Goal: Information Seeking & Learning: Find specific fact

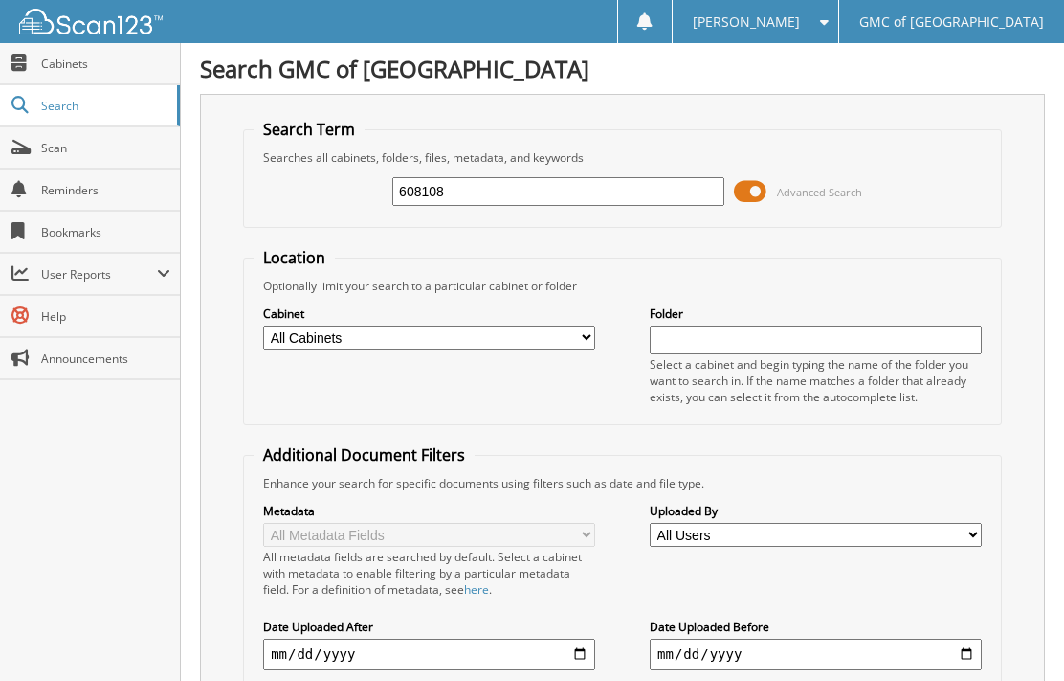
type input "608108"
click at [93, 489] on div "Close Cabinets Search Scan Reminders Bookmarks User Reports" at bounding box center [90, 361] width 181 height 637
click at [748, 197] on span at bounding box center [750, 191] width 33 height 29
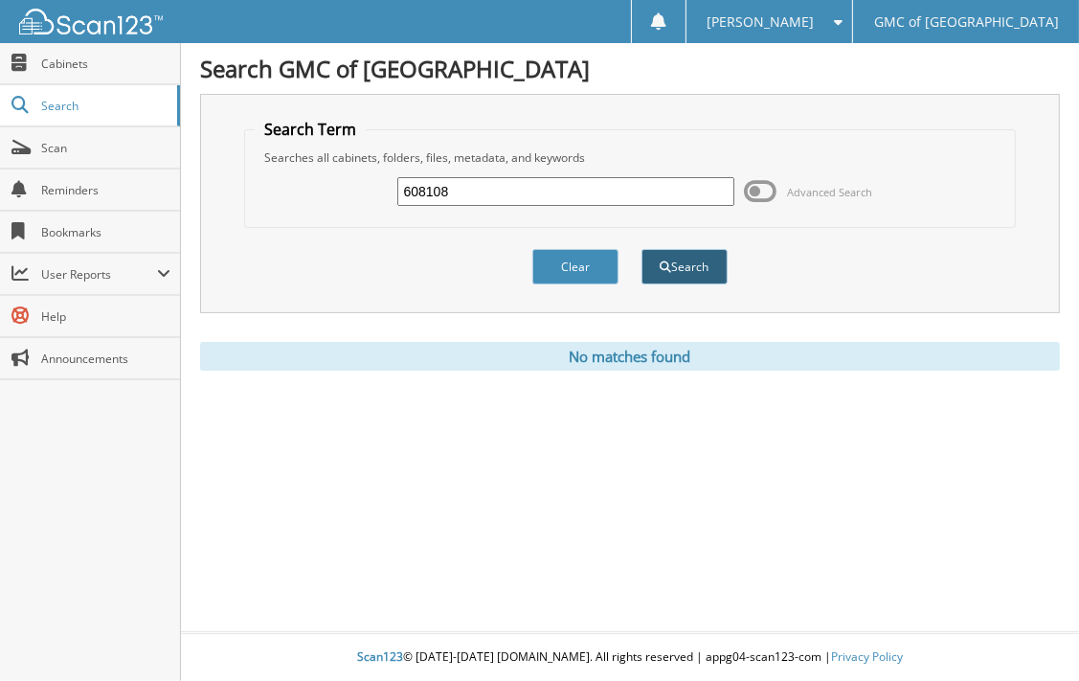
click at [674, 255] on button "Search" at bounding box center [684, 266] width 86 height 35
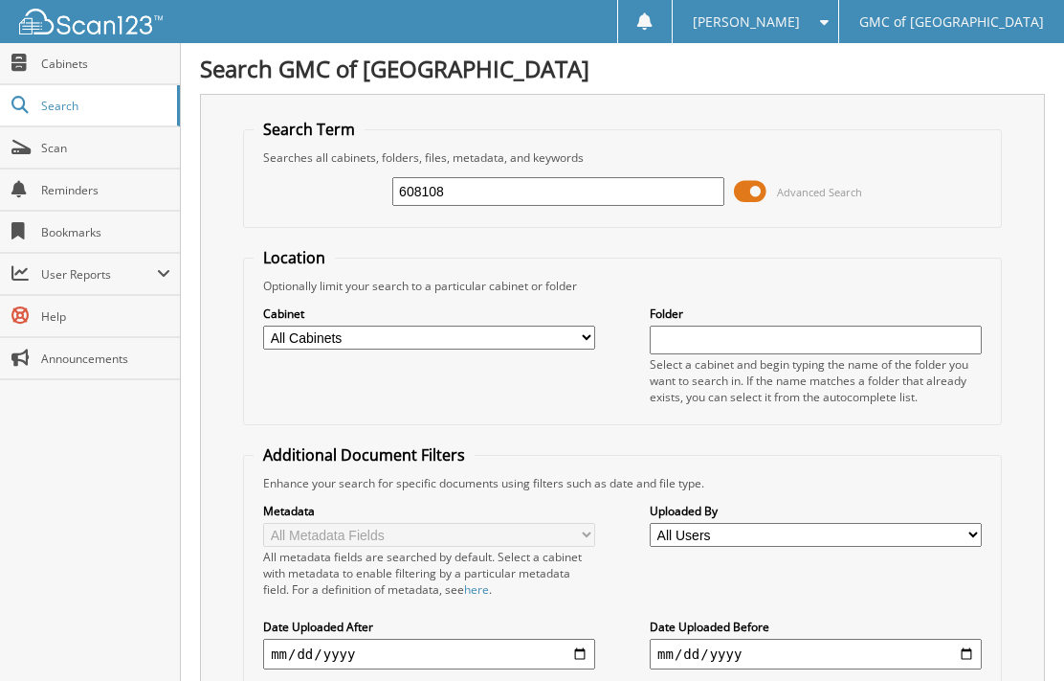
click at [752, 192] on span at bounding box center [750, 191] width 33 height 29
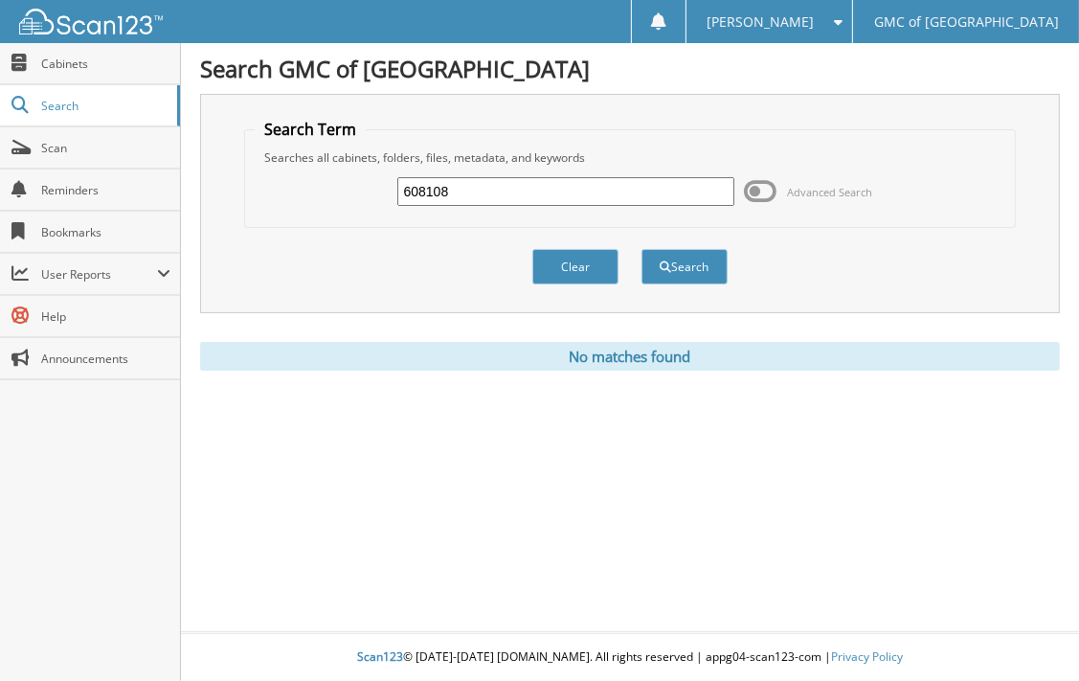
click at [52, 651] on div "Close Cabinets Search Scan Reminders Bookmarks User Reports" at bounding box center [90, 361] width 181 height 637
click at [239, 645] on div "Scan123 © [DATE]-[DATE] [DOMAIN_NAME]. All rights reserved | appg04-scan123-com…" at bounding box center [630, 657] width 898 height 47
